Goal: Task Accomplishment & Management: Complete application form

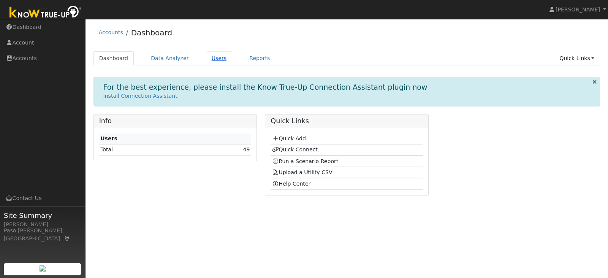
click at [207, 58] on link "Users" at bounding box center [219, 58] width 27 height 14
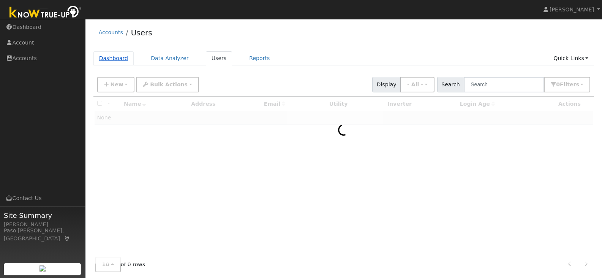
click at [115, 58] on link "Dashboard" at bounding box center [113, 58] width 41 height 14
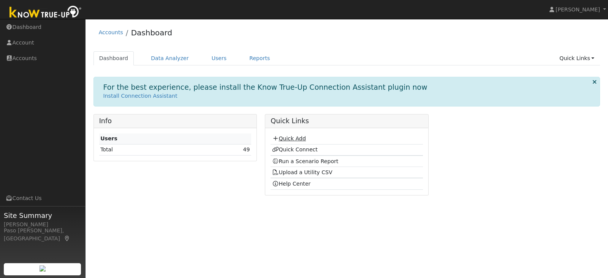
click at [290, 139] on link "Quick Add" at bounding box center [289, 138] width 34 height 6
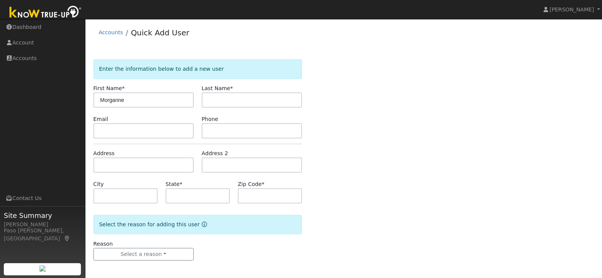
type input "Morganne"
type input "[PERSON_NAME]"
click at [113, 166] on input "text" at bounding box center [143, 164] width 100 height 15
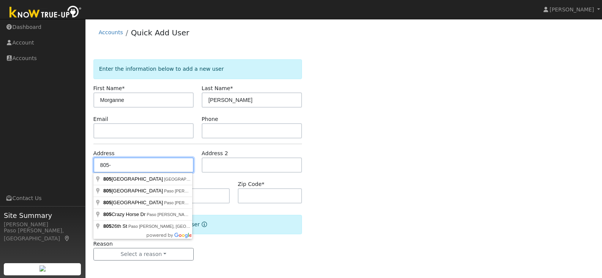
drag, startPoint x: 112, startPoint y: 169, endPoint x: 92, endPoint y: 168, distance: 19.4
click at [92, 168] on div "Address 805-" at bounding box center [143, 160] width 108 height 23
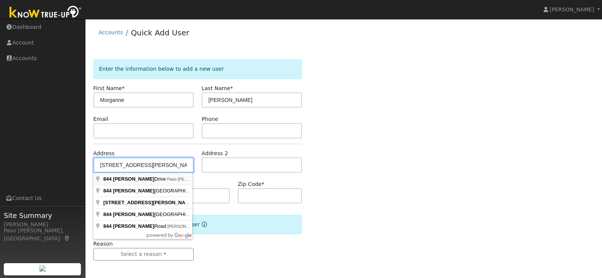
type input "844 Bolen Drive"
type input "Paso Robles"
type input "CA"
type input "93446"
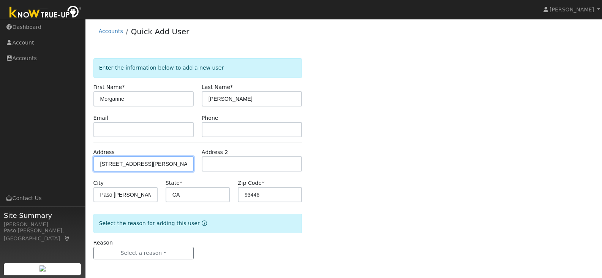
scroll to position [2, 0]
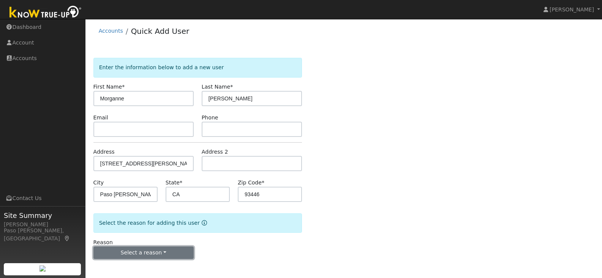
click at [160, 249] on button "Select a reason" at bounding box center [143, 252] width 100 height 13
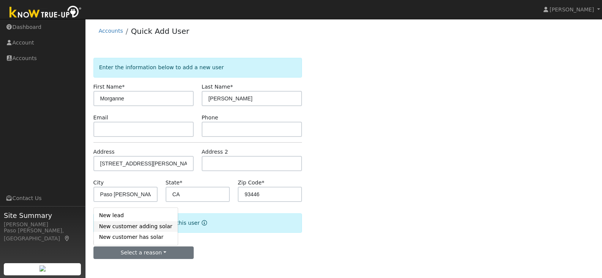
click at [150, 226] on link "New customer adding solar" at bounding box center [136, 226] width 84 height 11
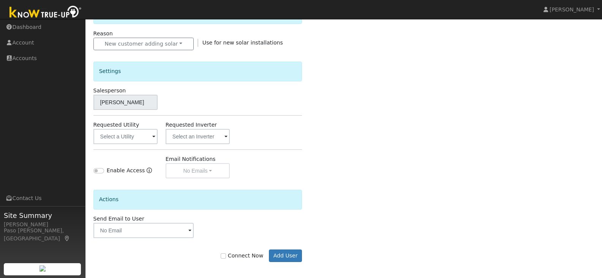
scroll to position [213, 0]
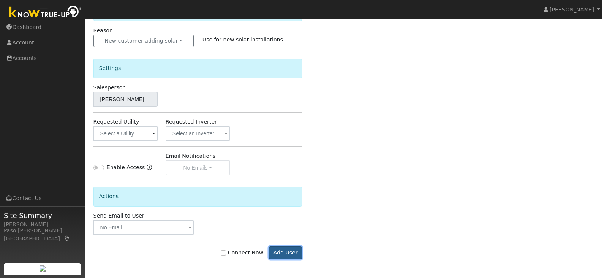
click at [286, 251] on button "Add User" at bounding box center [285, 252] width 33 height 13
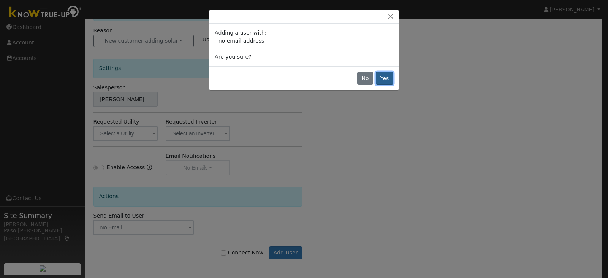
click at [382, 81] on button "Yes" at bounding box center [384, 78] width 17 height 13
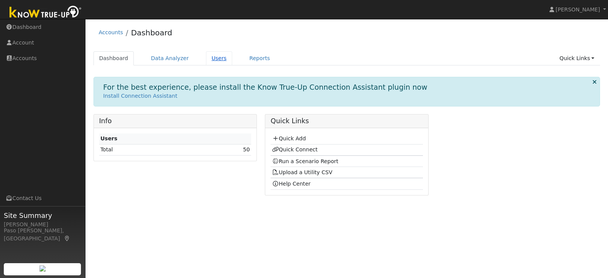
click at [210, 55] on link "Users" at bounding box center [219, 58] width 27 height 14
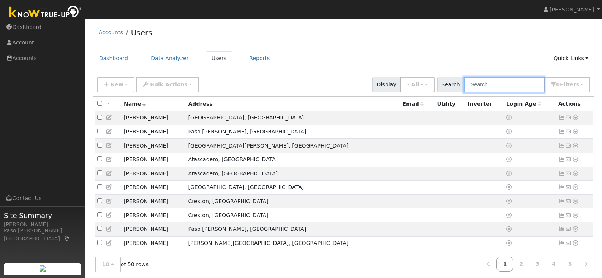
click at [505, 84] on input "text" at bounding box center [504, 85] width 81 height 16
click at [513, 85] on input "text" at bounding box center [504, 85] width 81 height 16
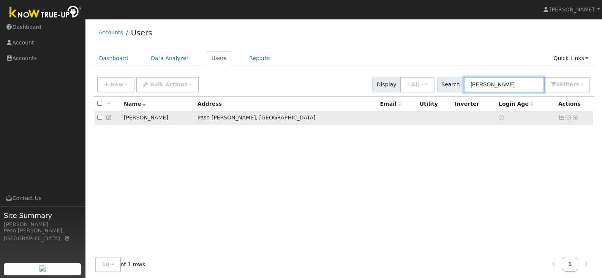
type input "walter"
click at [578, 118] on icon at bounding box center [575, 117] width 7 height 5
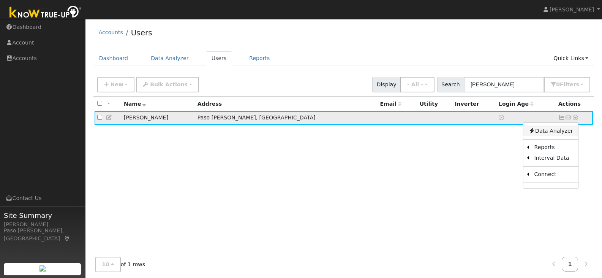
click at [559, 133] on link "Data Analyzer" at bounding box center [550, 130] width 55 height 11
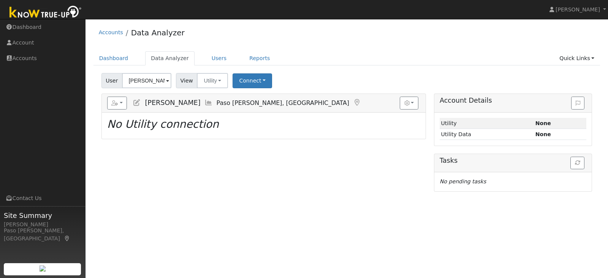
click at [267, 84] on div "Connect Select a Provider Quick Connect" at bounding box center [253, 80] width 44 height 15
click at [262, 79] on button "Connect" at bounding box center [251, 80] width 39 height 15
click at [257, 96] on link "Select a Provider" at bounding box center [262, 97] width 59 height 11
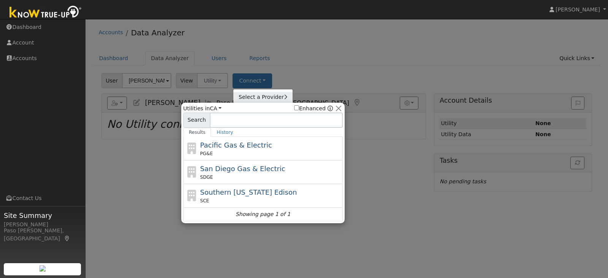
click at [257, 97] on link "Select a Provider" at bounding box center [262, 97] width 59 height 11
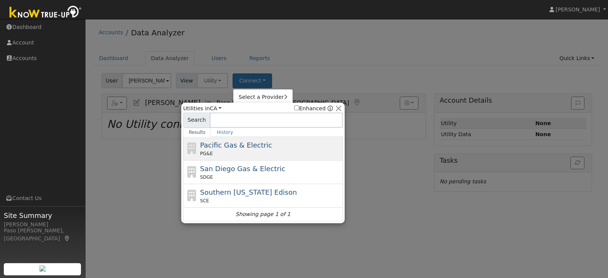
click at [246, 152] on div "PG&E" at bounding box center [270, 153] width 141 height 7
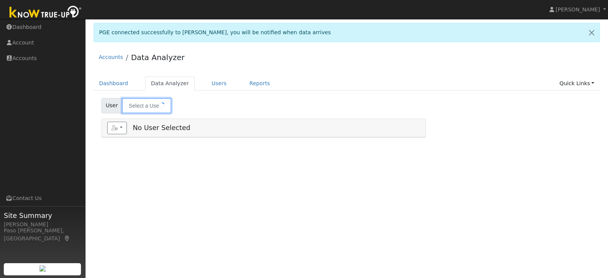
type input "[PERSON_NAME]"
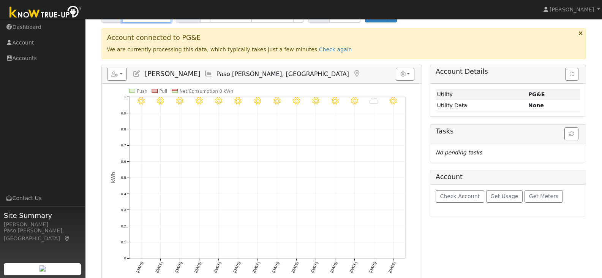
scroll to position [100, 0]
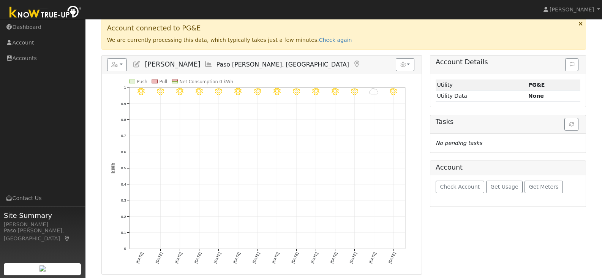
click at [359, 27] on h3 "Account connected to PG&E" at bounding box center [344, 28] width 474 height 8
click at [563, 122] on h5 "Tasks" at bounding box center [508, 122] width 145 height 8
click at [568, 122] on button "button" at bounding box center [571, 124] width 14 height 13
click at [319, 39] on link "Check again" at bounding box center [335, 40] width 33 height 6
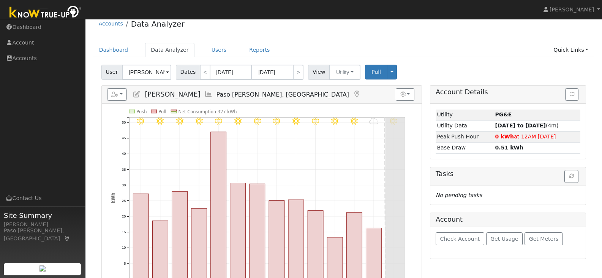
scroll to position [63, 0]
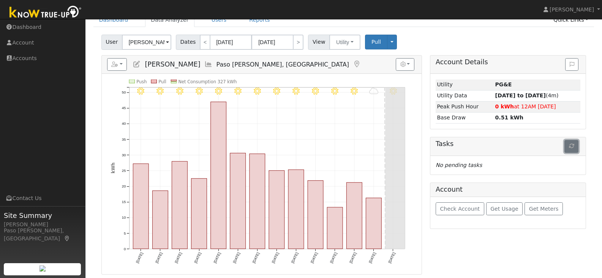
click at [572, 144] on icon "button" at bounding box center [571, 145] width 5 height 5
